Goal: Transaction & Acquisition: Purchase product/service

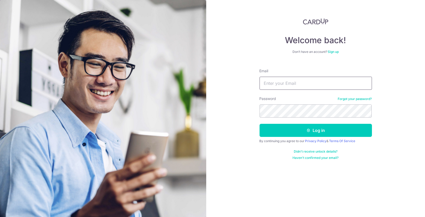
click at [296, 84] on input "Email" at bounding box center [315, 83] width 112 height 13
click at [294, 84] on input "Email" at bounding box center [315, 83] width 112 height 13
type input "[EMAIL_ADDRESS][DOMAIN_NAME]"
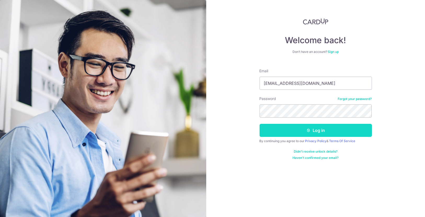
click at [284, 136] on div "Log in" at bounding box center [315, 130] width 119 height 13
click at [284, 133] on button "Log in" at bounding box center [315, 130] width 112 height 13
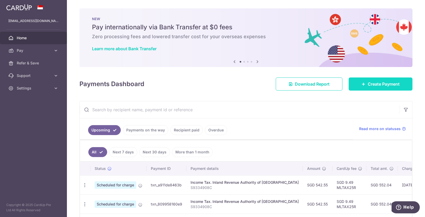
click at [377, 83] on span "Create Payment" at bounding box center [383, 84] width 32 height 6
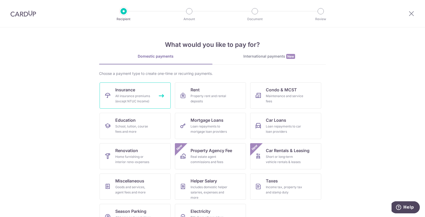
click at [138, 100] on div "All insurance premiums (except NTUC Income)" at bounding box center [134, 98] width 38 height 10
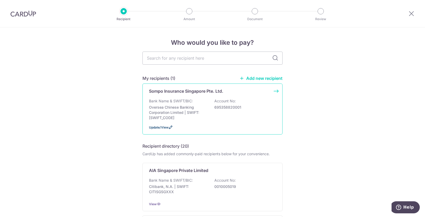
click at [168, 126] on icon at bounding box center [170, 127] width 4 height 4
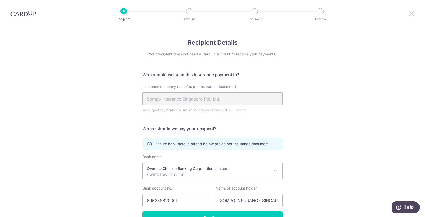
click at [411, 13] on icon at bounding box center [411, 13] width 6 height 7
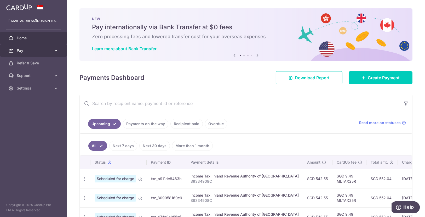
click at [51, 48] on link "Pay" at bounding box center [33, 50] width 67 height 13
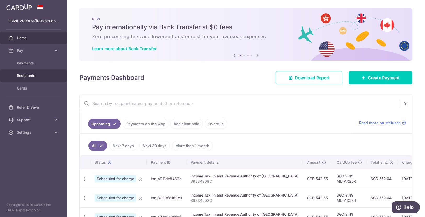
click at [27, 78] on span "Recipients" at bounding box center [34, 75] width 34 height 5
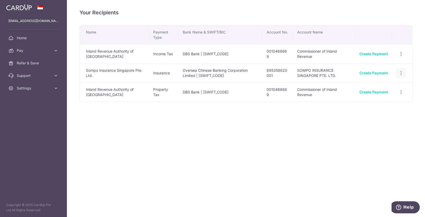
click at [401, 73] on icon "button" at bounding box center [400, 72] width 5 height 5
drag, startPoint x: 331, startPoint y: 75, endPoint x: 379, endPoint y: 73, distance: 48.1
click at [332, 75] on td "SOMPO INSURANCE SINGAPORE PTE. LTD." at bounding box center [324, 72] width 62 height 19
click at [402, 72] on icon "button" at bounding box center [400, 72] width 5 height 5
click at [376, 99] on span "Linked Payments" at bounding box center [382, 99] width 33 height 5
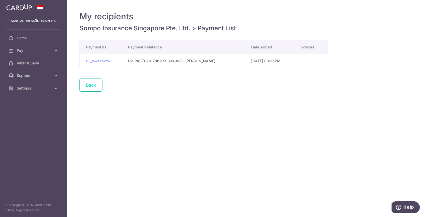
click at [93, 83] on link "Back" at bounding box center [90, 84] width 23 height 13
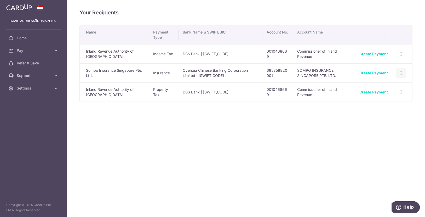
click at [397, 71] on div "View/Edit Linked Payments" at bounding box center [401, 73] width 10 height 10
click at [403, 73] on icon "button" at bounding box center [400, 72] width 5 height 5
click at [376, 84] on span "View/Edit" at bounding box center [384, 87] width 36 height 6
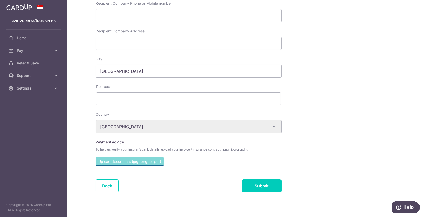
scroll to position [161, 0]
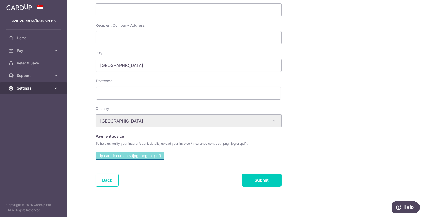
click at [59, 89] on link "Settings" at bounding box center [33, 88] width 67 height 13
click at [146, 139] on div "Payment advice To help us verify your insurer’s bank details, upload your invoi…" at bounding box center [207, 139] width 229 height 13
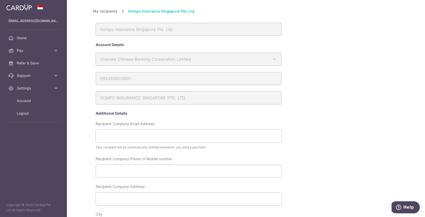
scroll to position [0, 0]
click at [56, 74] on icon at bounding box center [55, 75] width 5 height 5
click at [54, 48] on icon at bounding box center [55, 50] width 5 height 5
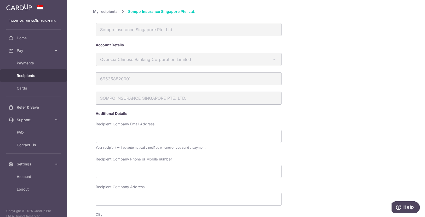
click at [38, 76] on span "Recipients" at bounding box center [34, 75] width 34 height 5
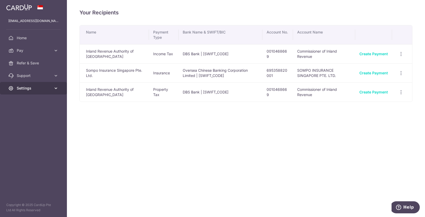
click at [52, 89] on link "Settings" at bounding box center [33, 88] width 67 height 13
click at [54, 72] on link "Support" at bounding box center [33, 75] width 67 height 13
click at [24, 88] on span "FAQ" at bounding box center [34, 87] width 34 height 5
click at [176, 121] on div "Your Recipients Name Payment Type Bank Name & SWIFT/BIC Account No. Account Nam…" at bounding box center [246, 108] width 358 height 217
click at [398, 73] on div "View/Edit Linked Payments" at bounding box center [401, 73] width 10 height 10
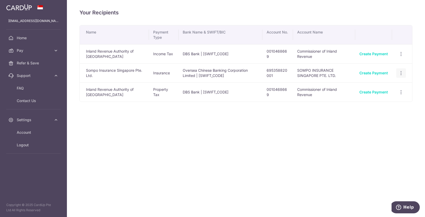
click at [404, 71] on div "View/Edit Linked Payments" at bounding box center [401, 73] width 10 height 10
click at [402, 71] on icon "button" at bounding box center [400, 72] width 5 height 5
click at [385, 86] on span "View/Edit" at bounding box center [384, 87] width 36 height 6
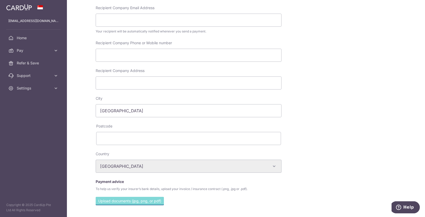
scroll to position [161, 0]
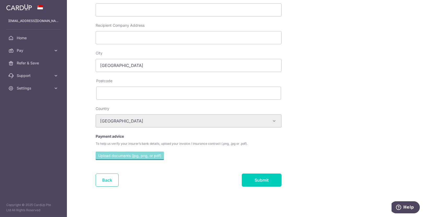
click at [108, 177] on link "Back" at bounding box center [107, 179] width 23 height 13
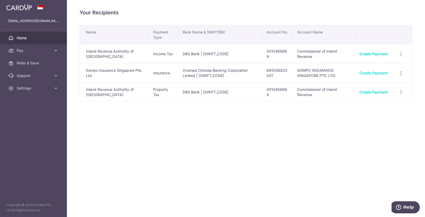
click at [29, 39] on span "Home" at bounding box center [34, 37] width 34 height 5
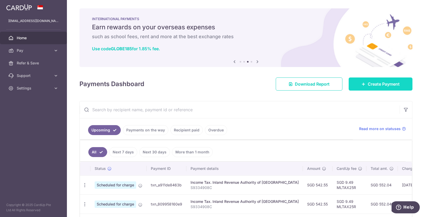
click at [383, 83] on span "Create Payment" at bounding box center [383, 84] width 32 height 6
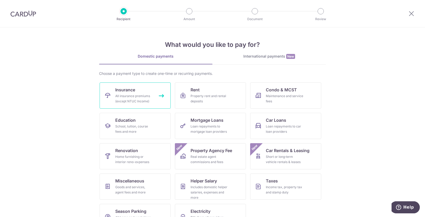
click at [151, 98] on link "Insurance All insurance premiums (except NTUC Income)" at bounding box center [135, 95] width 71 height 26
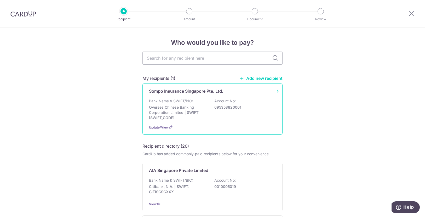
click at [275, 90] on div "Sompo Insurance Singapore Pte. Ltd. Bank Name & SWIFT/BIC: Oversea Chinese Bank…" at bounding box center [212, 108] width 140 height 51
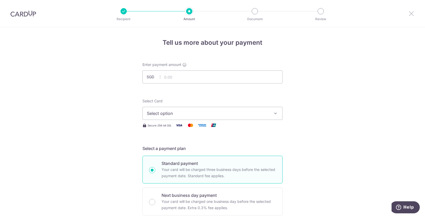
click at [414, 15] on icon at bounding box center [411, 13] width 6 height 7
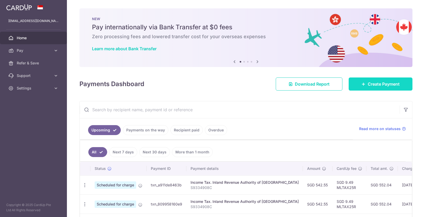
click at [404, 89] on link "Create Payment" at bounding box center [380, 83] width 64 height 13
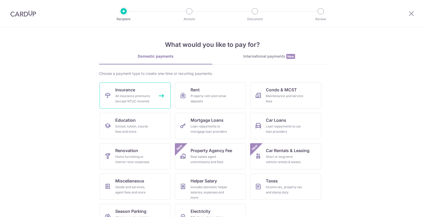
click at [143, 96] on div "All insurance premiums (except NTUC Income)" at bounding box center [134, 98] width 38 height 10
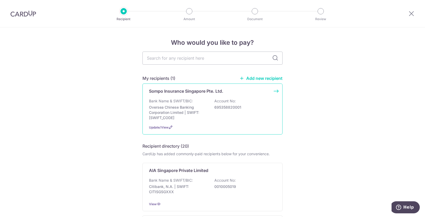
drag, startPoint x: 164, startPoint y: 105, endPoint x: 143, endPoint y: 111, distance: 22.4
click at [162, 108] on p "Oversea Chinese Banking Corporation Limited | SWIFT: [SWIFT_CODE]" at bounding box center [178, 112] width 59 height 16
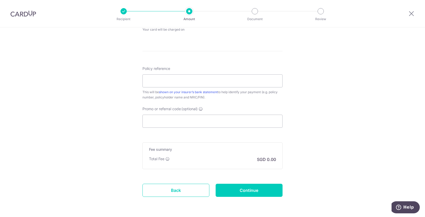
scroll to position [282, 0]
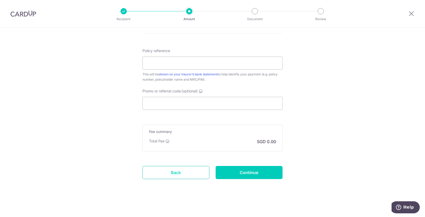
click at [171, 174] on link "Back" at bounding box center [175, 172] width 67 height 13
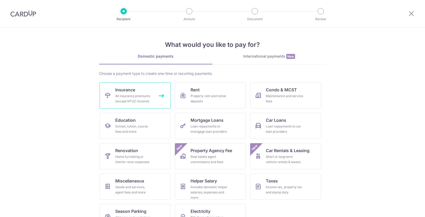
click at [126, 96] on div "All insurance premiums (except NTUC Income)" at bounding box center [134, 98] width 38 height 10
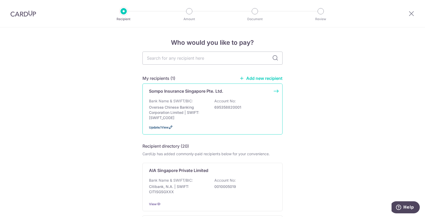
click at [163, 126] on span "Update/View" at bounding box center [159, 127] width 20 height 4
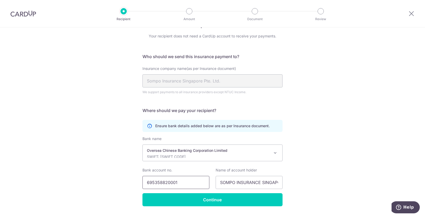
scroll to position [31, 0]
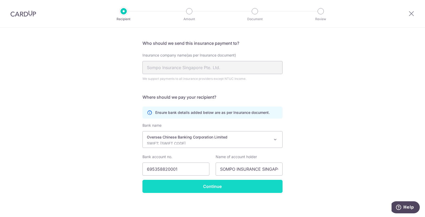
click at [197, 183] on input "Continue" at bounding box center [212, 185] width 140 height 13
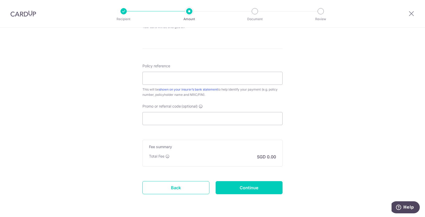
scroll to position [282, 0]
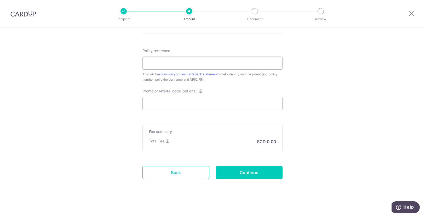
click at [165, 176] on link "Back" at bounding box center [175, 172] width 67 height 13
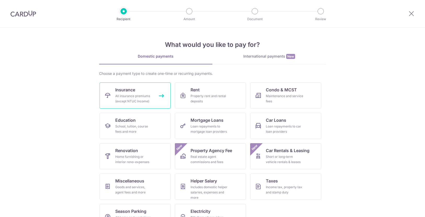
click at [133, 99] on div "All insurance premiums (except NTUC Income)" at bounding box center [134, 98] width 38 height 10
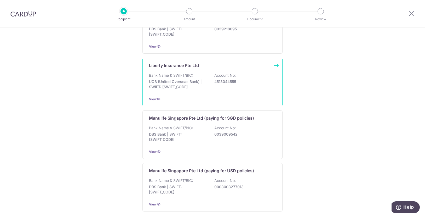
scroll to position [507, 0]
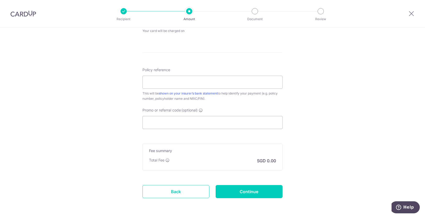
scroll to position [282, 0]
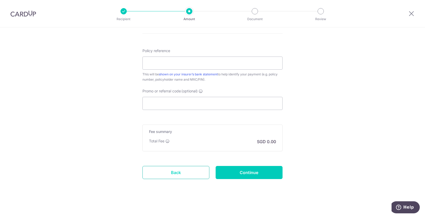
click at [194, 167] on link "Back" at bounding box center [175, 172] width 67 height 13
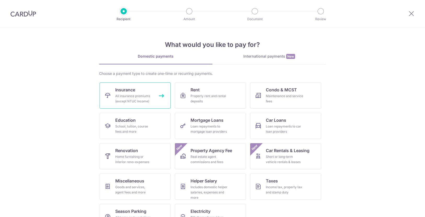
click at [134, 92] on link "Insurance All insurance premiums (except NTUC Income)" at bounding box center [135, 95] width 71 height 26
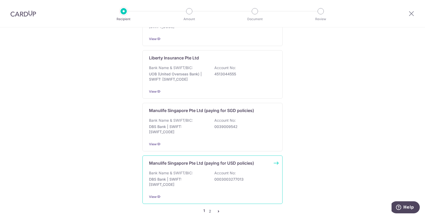
scroll to position [507, 0]
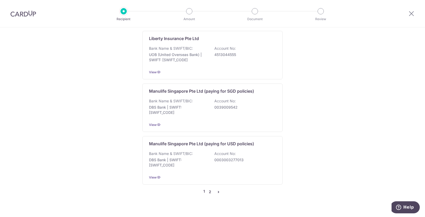
click at [209, 188] on link "2" at bounding box center [210, 191] width 6 height 6
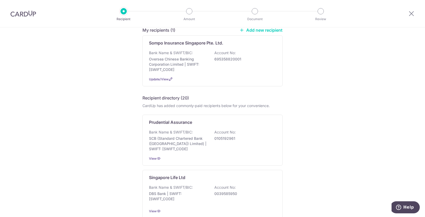
scroll to position [0, 0]
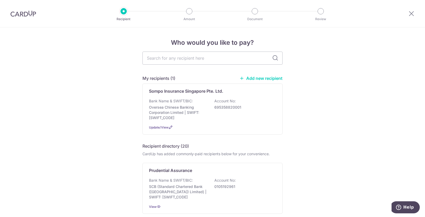
click at [407, 14] on div at bounding box center [411, 13] width 27 height 27
click at [408, 14] on icon at bounding box center [411, 13] width 6 height 7
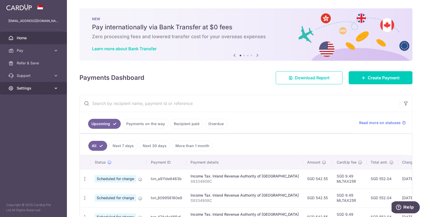
click at [25, 88] on span "Settings" at bounding box center [34, 87] width 34 height 5
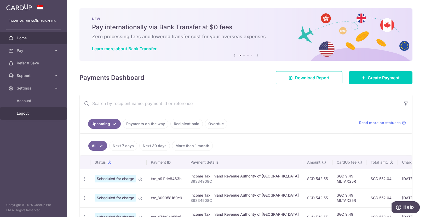
click at [23, 115] on span "Logout" at bounding box center [34, 112] width 34 height 5
